Goal: Task Accomplishment & Management: Manage account settings

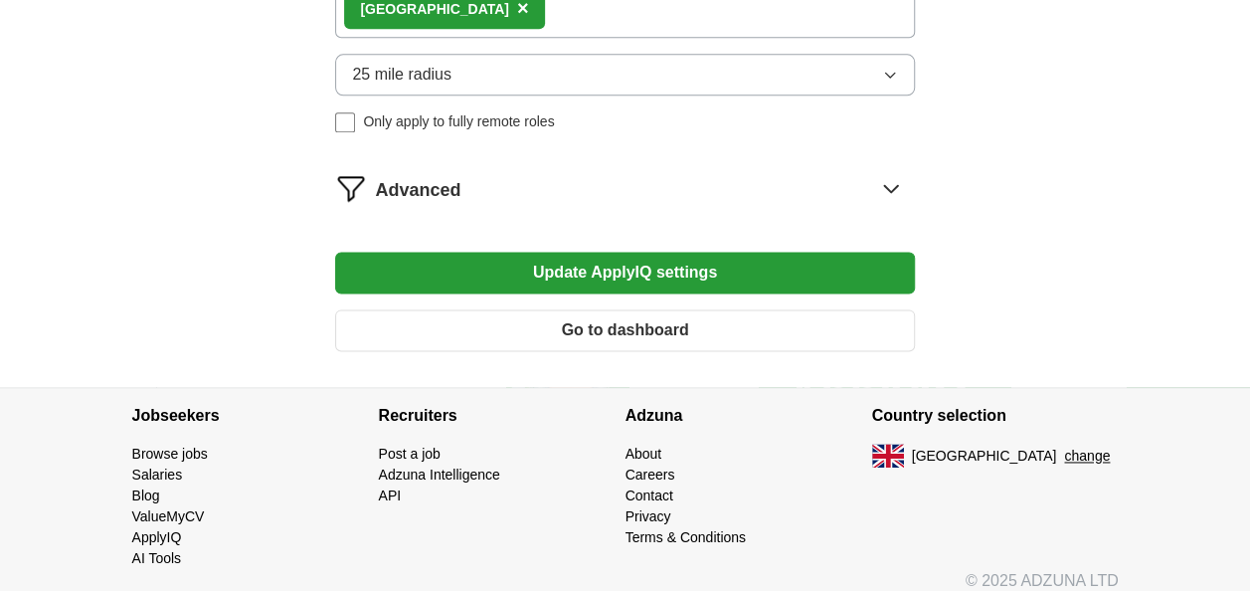
scroll to position [1230, 0]
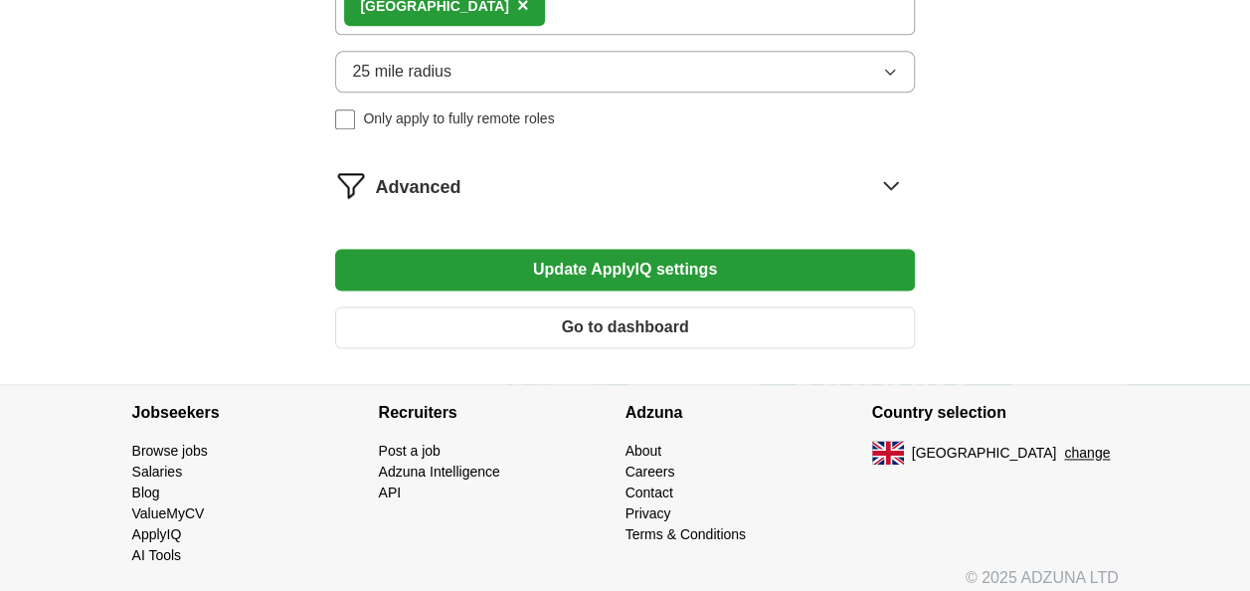
click at [627, 276] on button "Update ApplyIQ settings" at bounding box center [624, 270] width 579 height 42
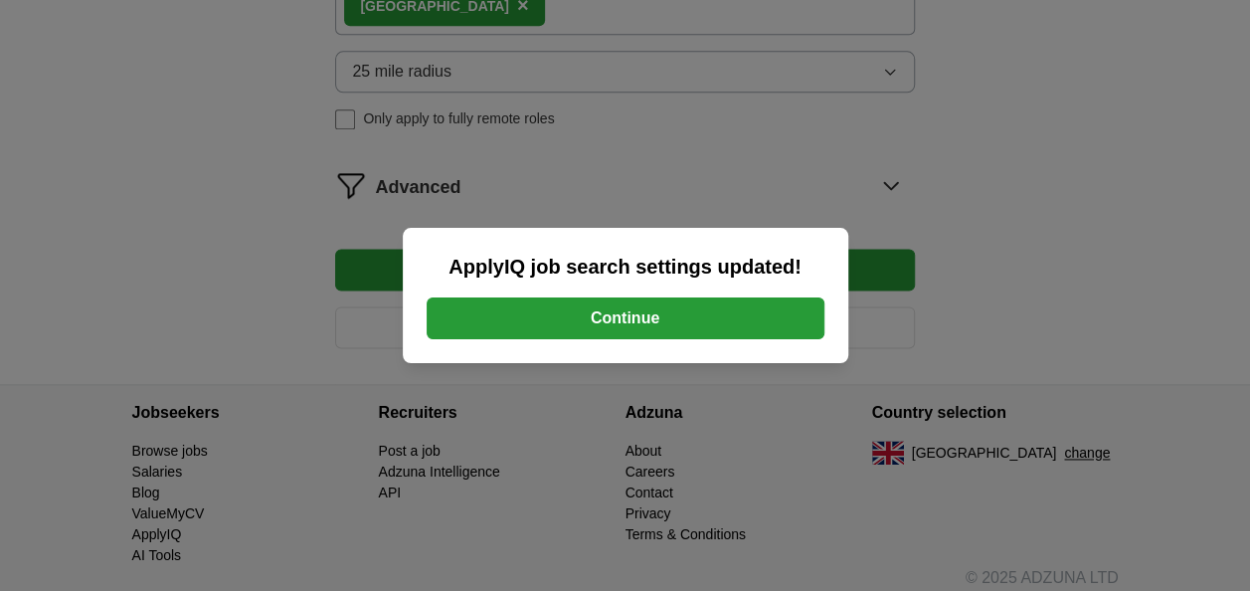
click at [629, 326] on button "Continue" at bounding box center [626, 318] width 398 height 42
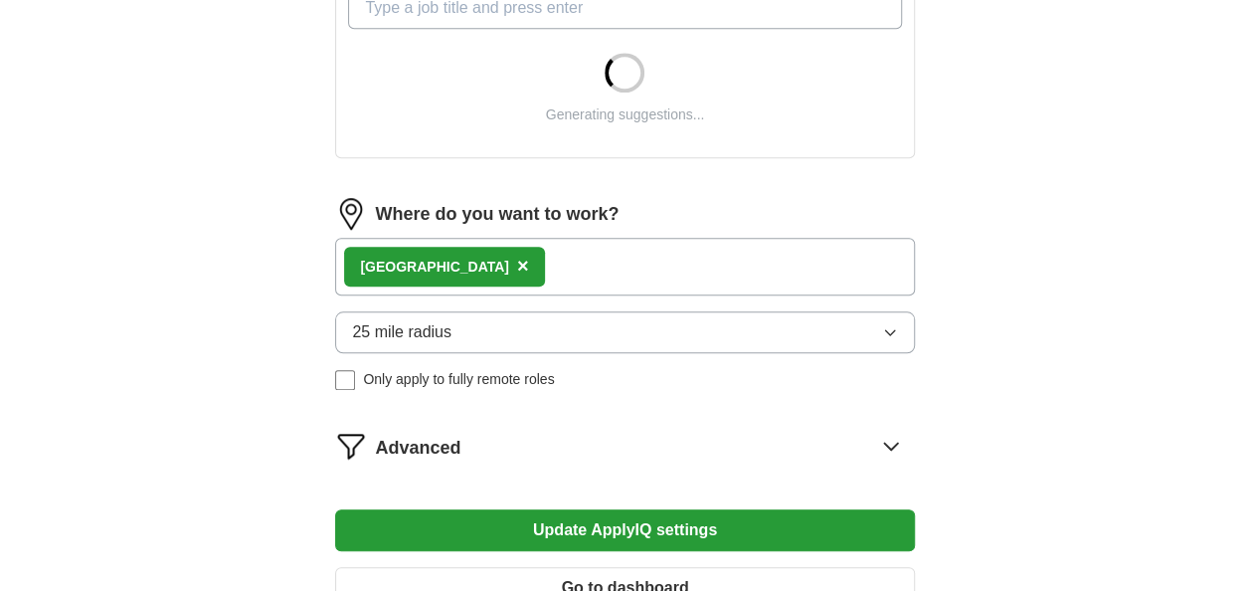
scroll to position [763, 0]
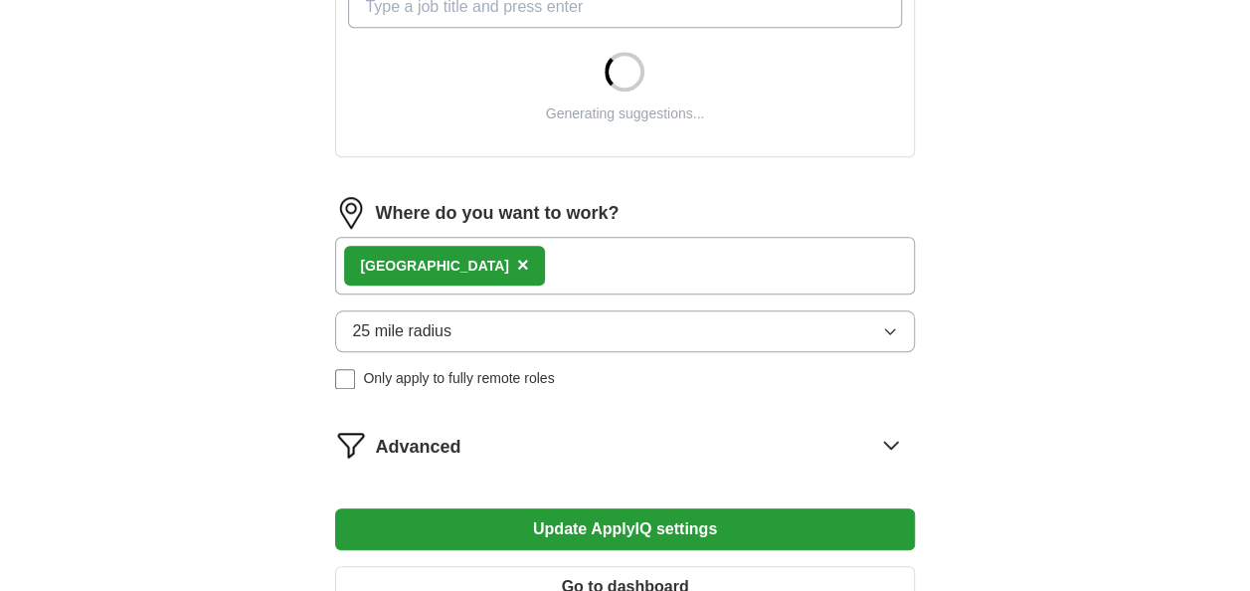
click at [694, 444] on div "Advanced" at bounding box center [644, 445] width 539 height 32
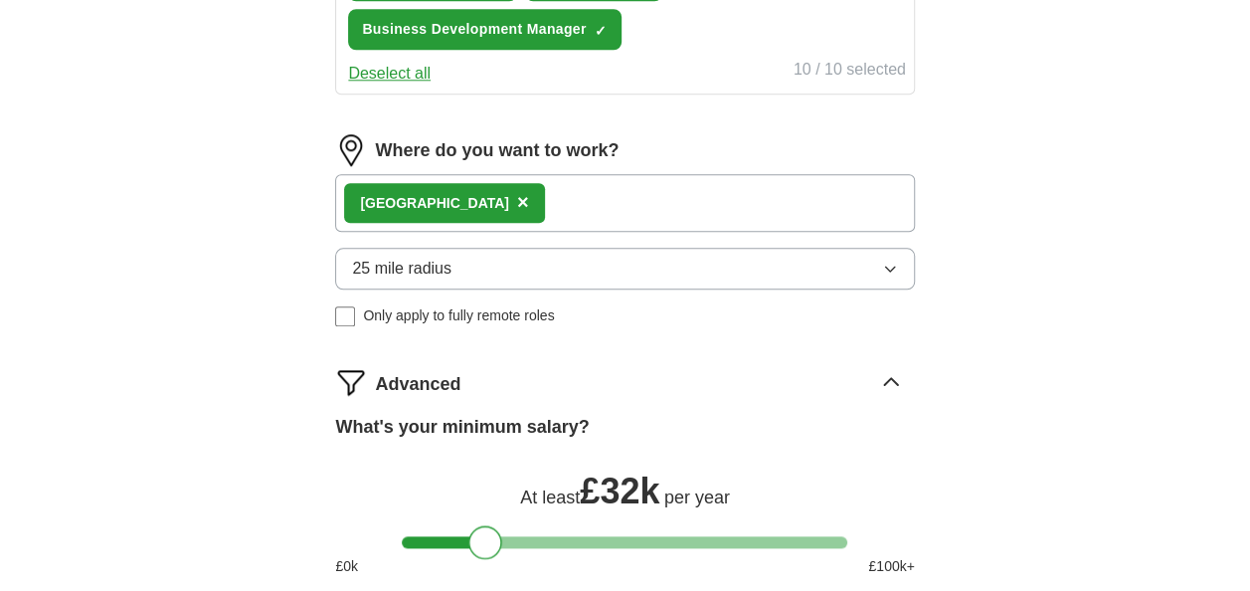
scroll to position [1143, 0]
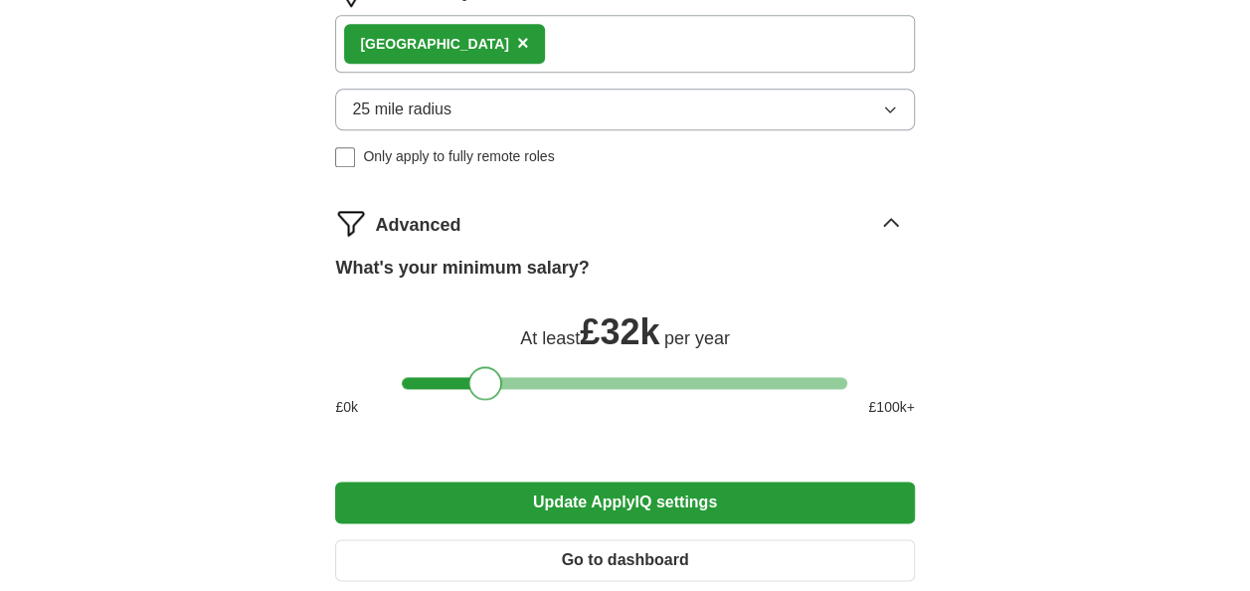
drag, startPoint x: 468, startPoint y: 382, endPoint x: 489, endPoint y: 394, distance: 24.0
click at [489, 394] on div at bounding box center [485, 383] width 34 height 34
click at [569, 503] on button "Update ApplyIQ settings" at bounding box center [624, 502] width 579 height 42
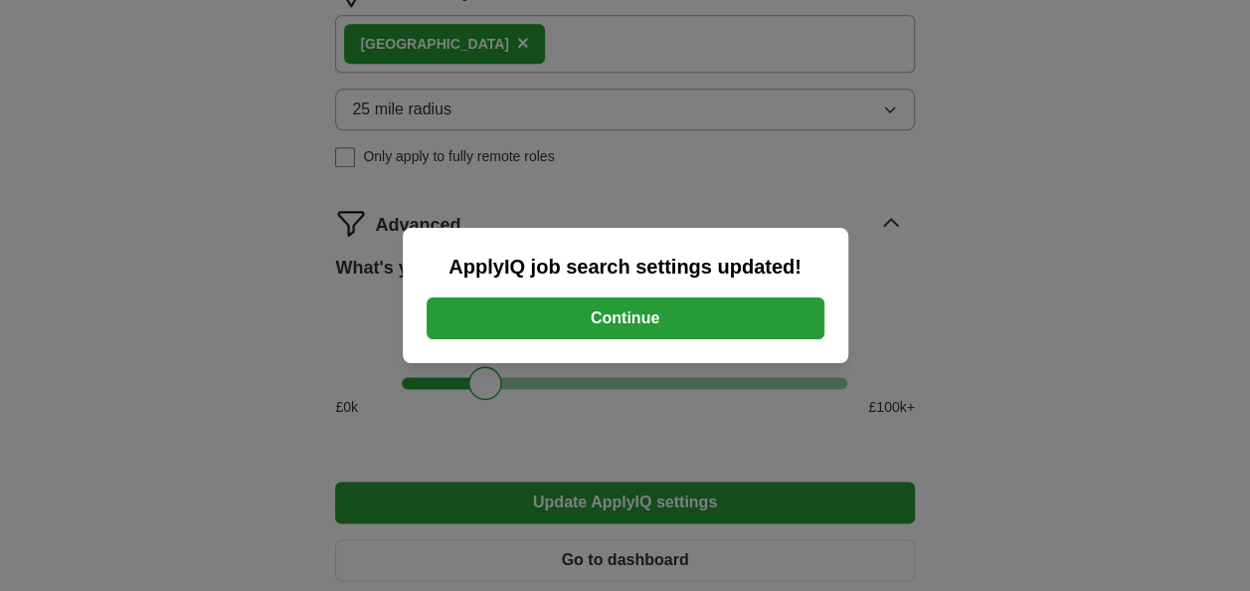
click at [624, 315] on button "Continue" at bounding box center [626, 318] width 398 height 42
